Goal: Task Accomplishment & Management: Manage account settings

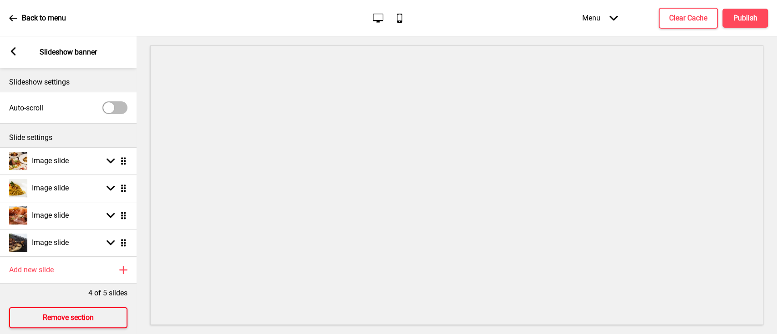
click at [90, 314] on h4 "Remove section" at bounding box center [68, 318] width 51 height 10
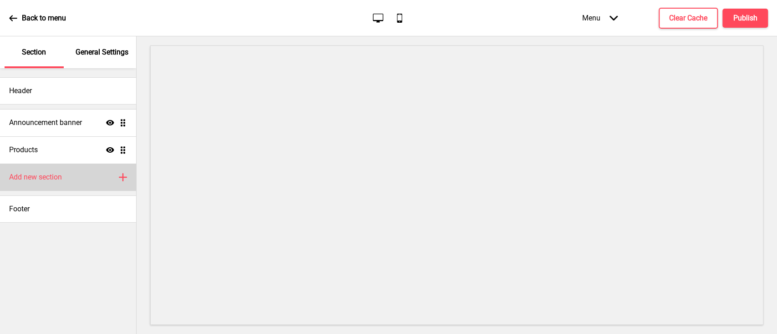
click at [67, 180] on div "Add new section Plus" at bounding box center [68, 177] width 136 height 27
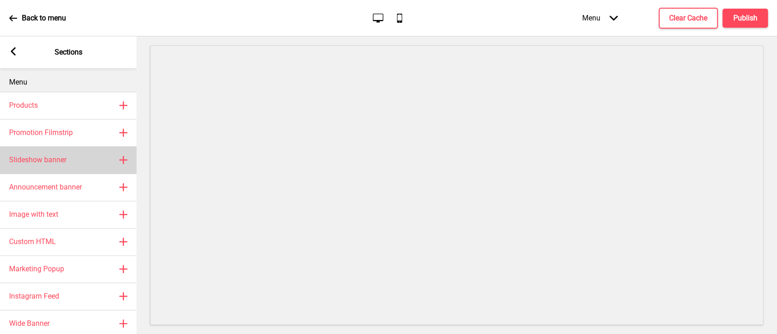
click at [64, 159] on h4 "Slideshow banner" at bounding box center [37, 160] width 57 height 10
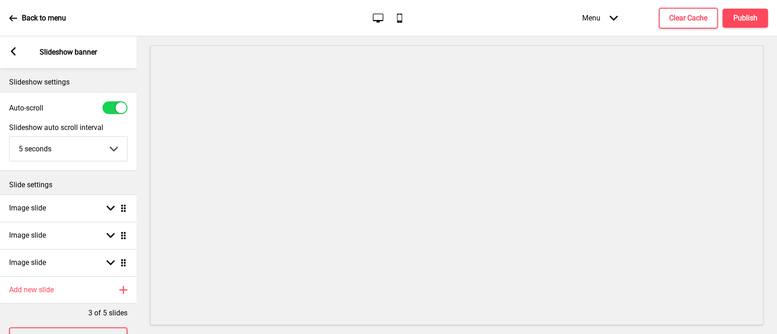
click at [15, 46] on div "Arrow left Slideshow banner" at bounding box center [68, 52] width 137 height 32
click at [14, 48] on icon at bounding box center [13, 51] width 5 height 8
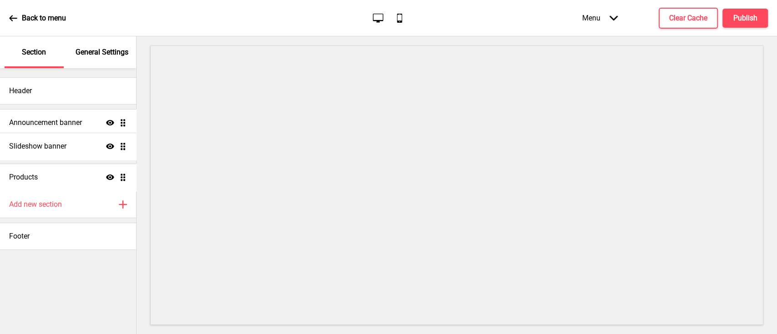
drag, startPoint x: 123, startPoint y: 178, endPoint x: 122, endPoint y: 148, distance: 30.5
click at [122, 148] on ul "Announcement banner Show Drag Products Show Drag Slideshow banner Show Drag" at bounding box center [68, 150] width 136 height 82
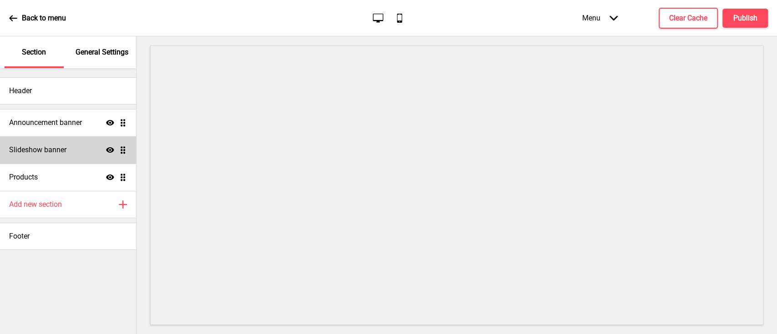
click at [91, 145] on div "Slideshow banner Show Drag" at bounding box center [68, 150] width 136 height 27
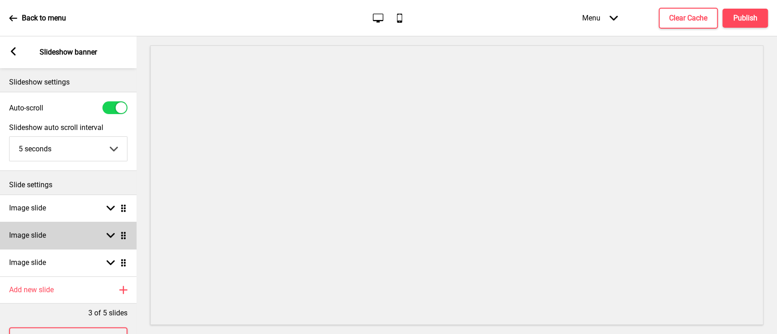
click at [109, 233] on rect at bounding box center [110, 236] width 8 height 8
select select "right"
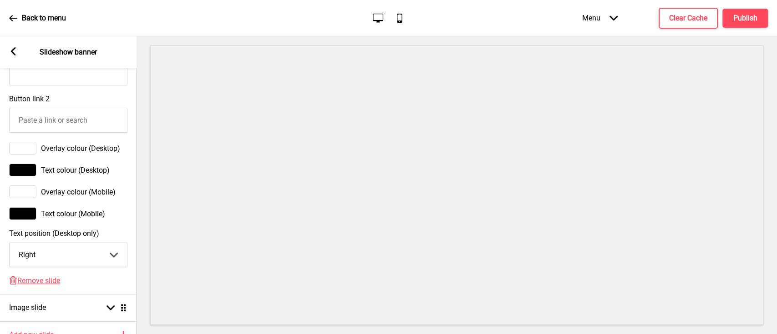
click at [42, 293] on div "Delete Remove slide" at bounding box center [68, 286] width 137 height 18
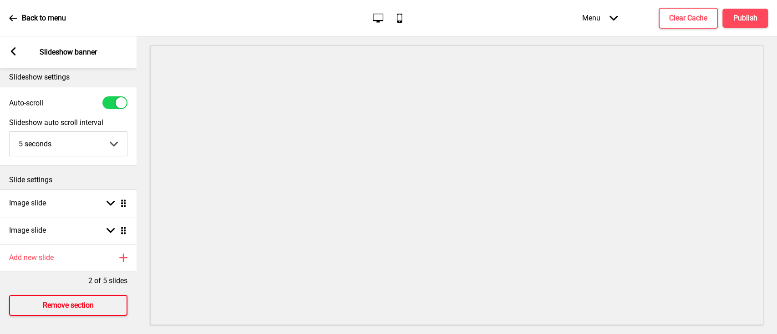
click at [42, 295] on button "Remove section" at bounding box center [68, 305] width 118 height 21
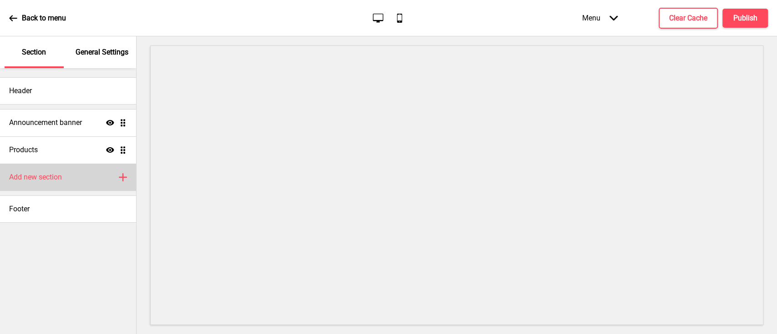
click at [83, 187] on div "Add new section Plus" at bounding box center [68, 177] width 136 height 27
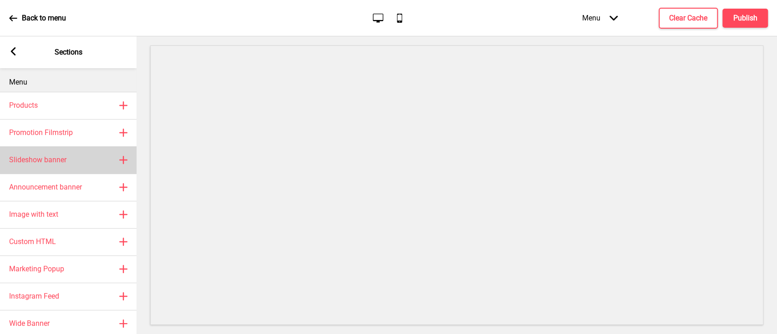
click at [69, 161] on div "Slideshow banner Plus" at bounding box center [68, 160] width 137 height 27
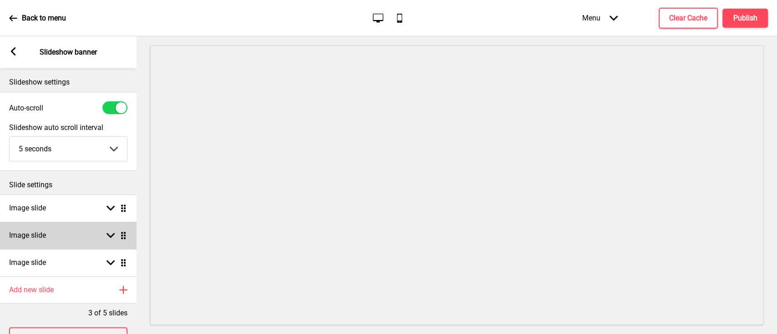
drag, startPoint x: 112, startPoint y: 228, endPoint x: 102, endPoint y: 243, distance: 17.4
click at [111, 228] on div "Image slide Arrow down Drag" at bounding box center [68, 235] width 137 height 27
select select "right"
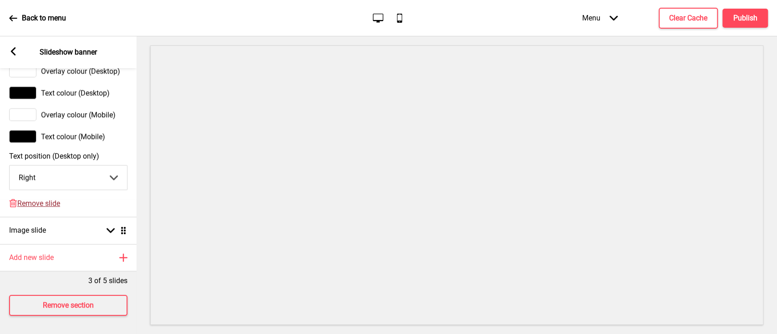
click at [51, 199] on span "Remove slide" at bounding box center [38, 203] width 43 height 9
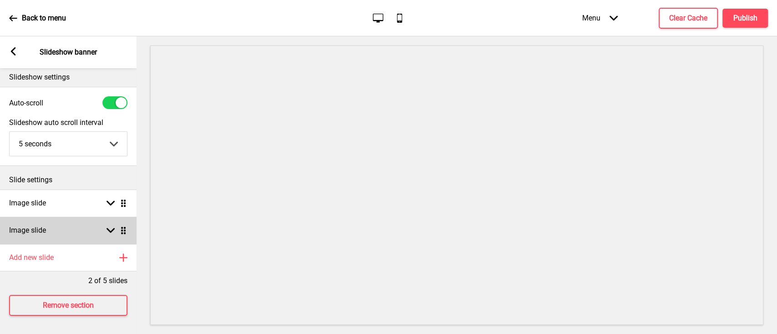
click at [109, 217] on div "Image slide Arrow down Drag" at bounding box center [68, 230] width 137 height 27
select select "right"
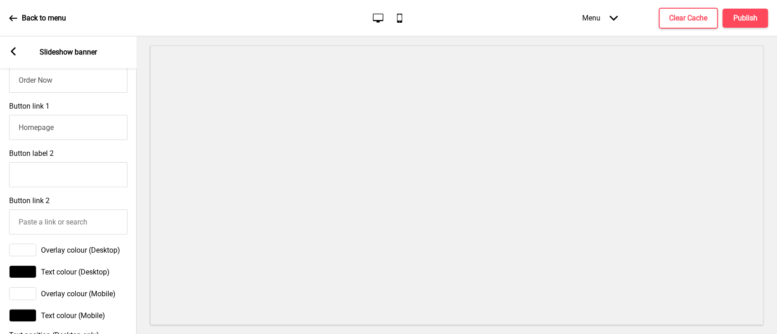
scroll to position [612, 0]
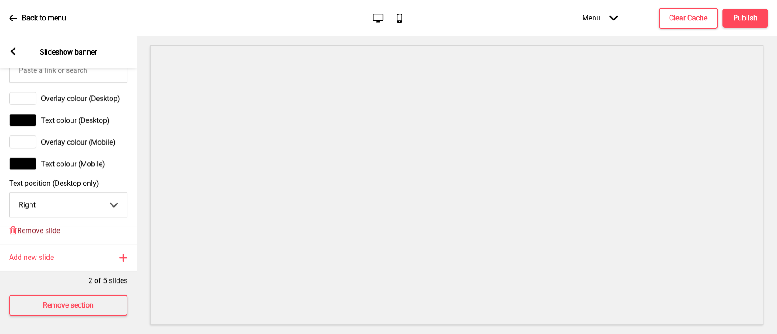
click at [38, 227] on span "Remove slide" at bounding box center [38, 231] width 43 height 9
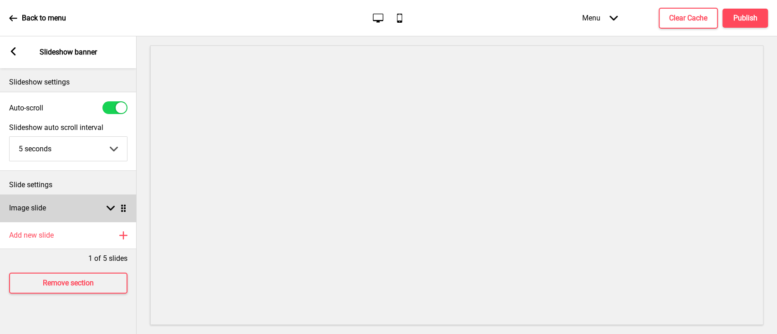
scroll to position [0, 0]
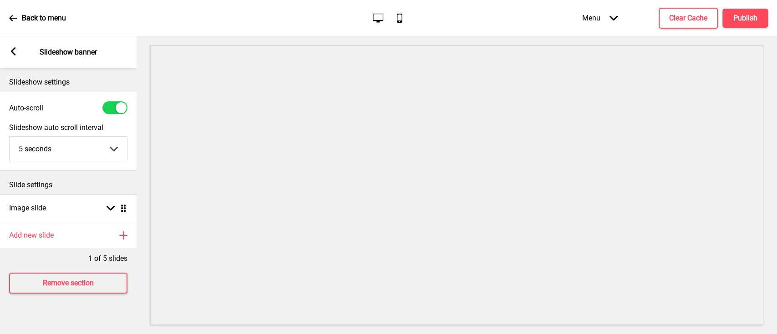
click at [17, 48] on rect at bounding box center [13, 51] width 8 height 8
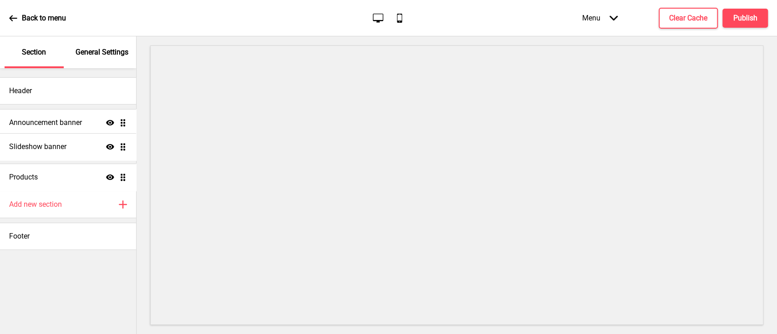
drag, startPoint x: 126, startPoint y: 176, endPoint x: 124, endPoint y: 145, distance: 30.5
click at [124, 145] on ul "Announcement banner Show Drag Products Show Drag Slideshow banner Show Drag" at bounding box center [68, 150] width 136 height 82
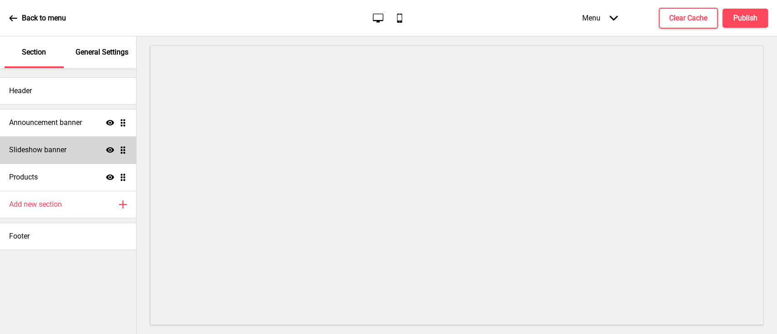
click at [87, 146] on div "Slideshow banner Show Drag" at bounding box center [68, 150] width 136 height 27
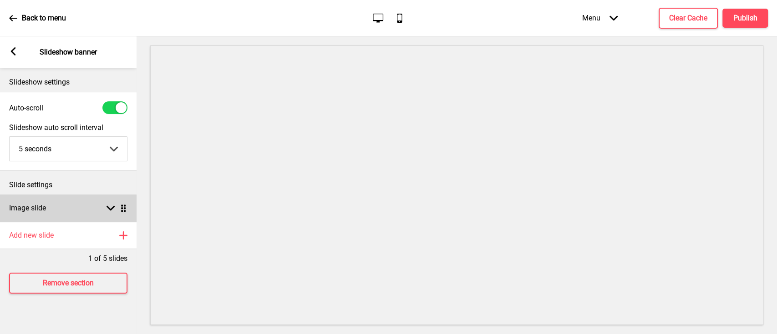
click at [106, 210] on rect at bounding box center [110, 208] width 8 height 8
select select "right"
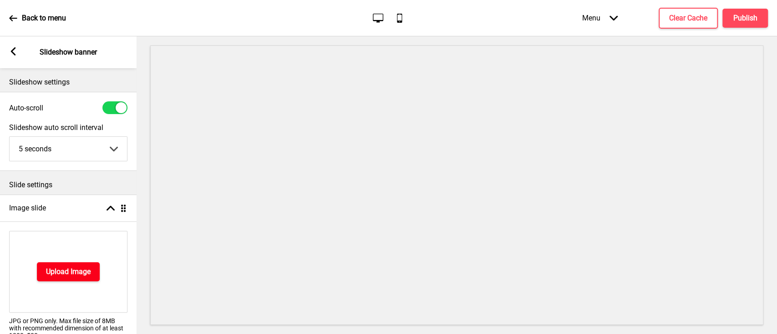
click at [83, 265] on button "Upload Image" at bounding box center [68, 272] width 63 height 19
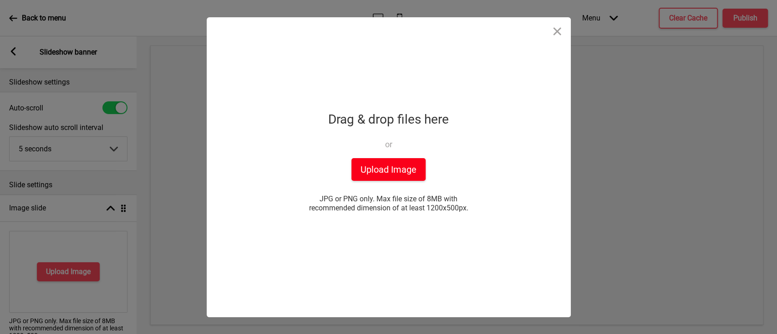
click at [390, 169] on button "Upload Image" at bounding box center [388, 169] width 74 height 23
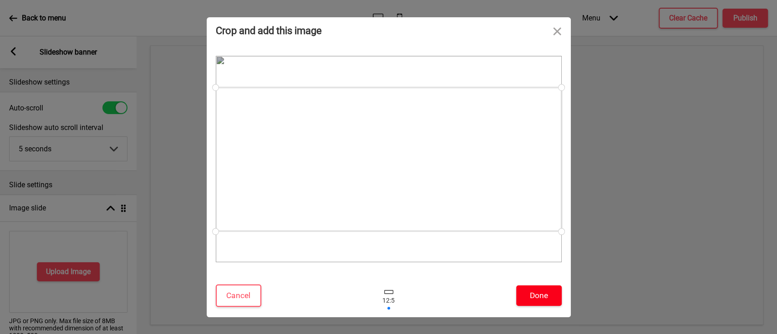
click at [534, 294] on button "Done" at bounding box center [539, 296] width 46 height 20
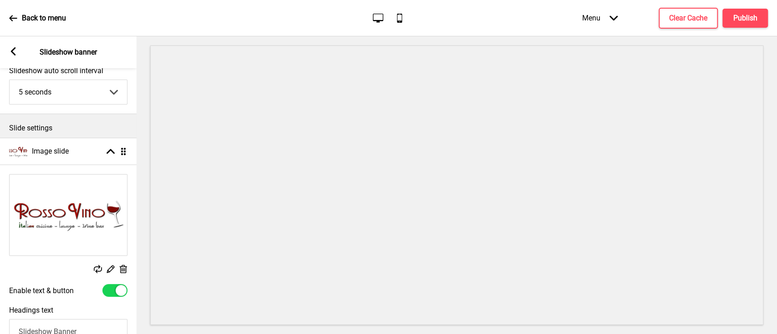
scroll to position [121, 0]
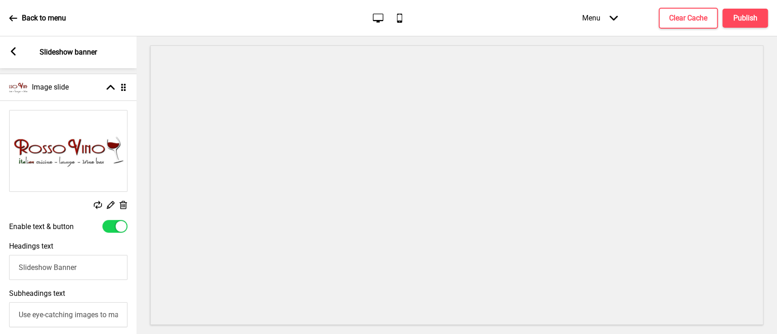
click at [115, 226] on div at bounding box center [114, 226] width 25 height 13
checkbox input "false"
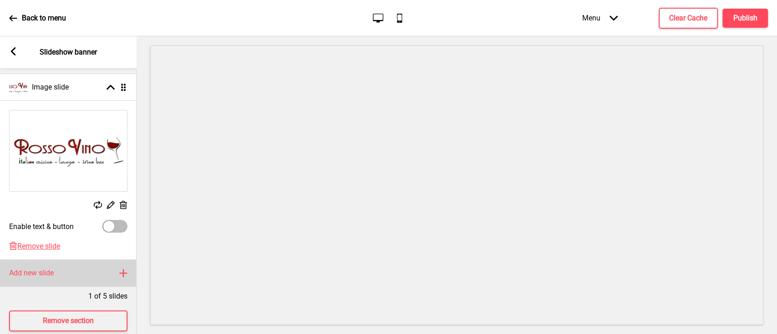
scroll to position [146, 0]
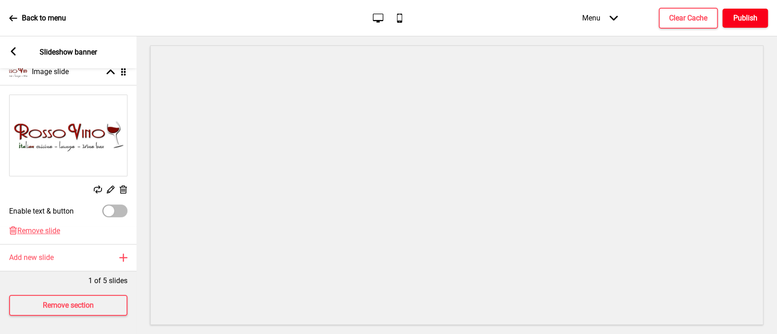
click at [744, 20] on h4 "Publish" at bounding box center [745, 18] width 24 height 10
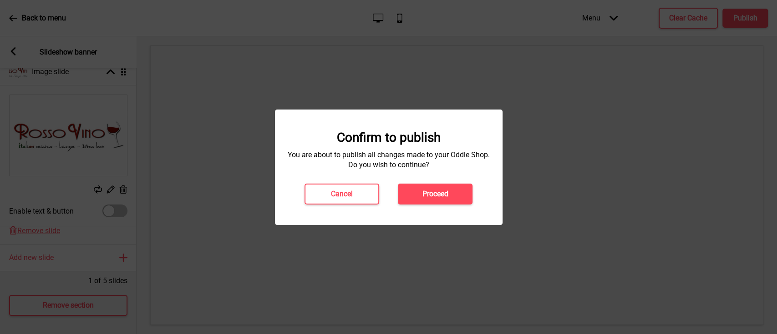
click at [446, 187] on button "Proceed" at bounding box center [435, 194] width 75 height 21
